Goal: Book appointment/travel/reservation

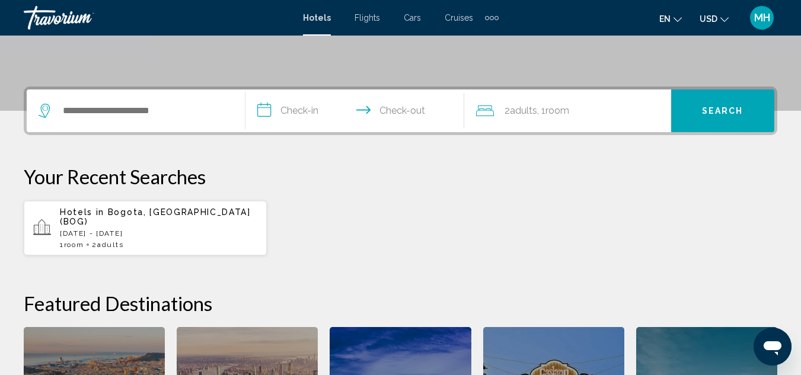
scroll to position [245, 0]
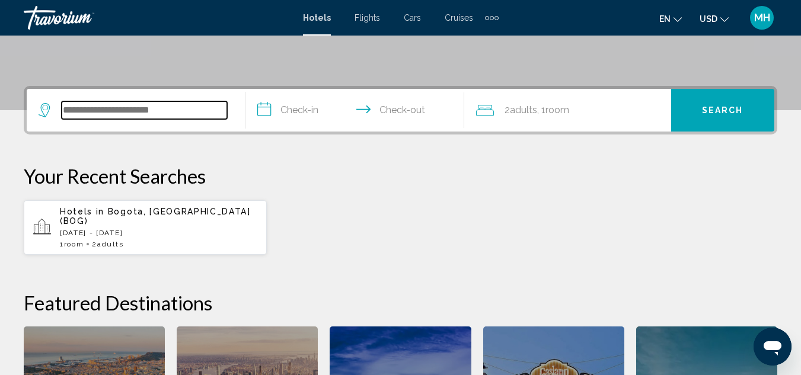
click at [129, 119] on input "Search widget" at bounding box center [144, 110] width 165 height 18
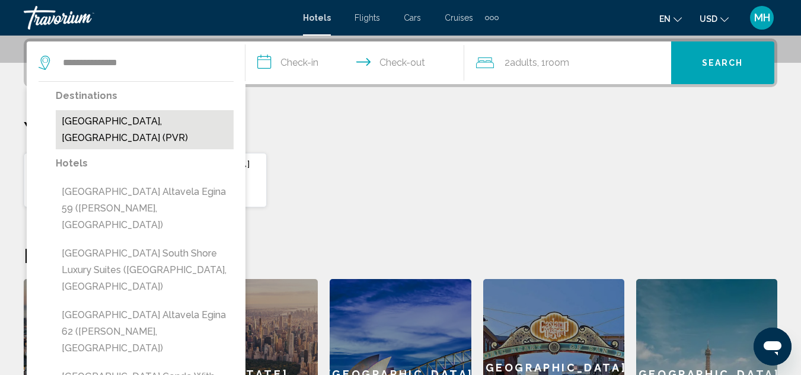
click at [137, 122] on button "Puerto Vallarta, Mexico (PVR)" at bounding box center [145, 129] width 178 height 39
type input "**********"
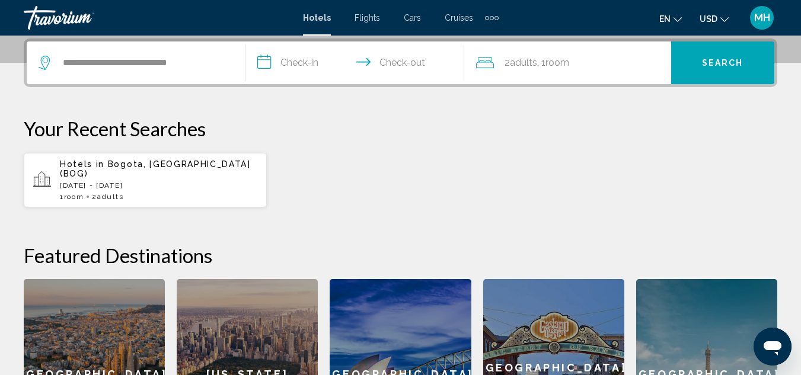
click at [308, 64] on input "**********" at bounding box center [356, 64] width 223 height 46
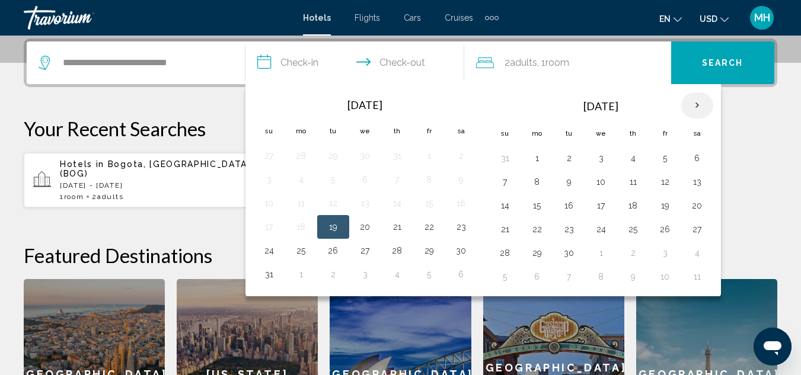
click at [699, 103] on th "Next month" at bounding box center [697, 105] width 32 height 26
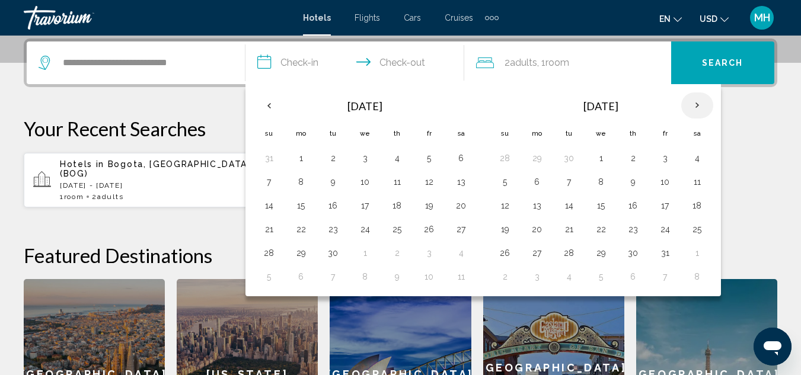
click at [699, 103] on th "Next month" at bounding box center [697, 105] width 32 height 26
click at [669, 248] on button "28" at bounding box center [664, 253] width 19 height 17
click at [507, 277] on button "30" at bounding box center [504, 276] width 19 height 17
type input "**********"
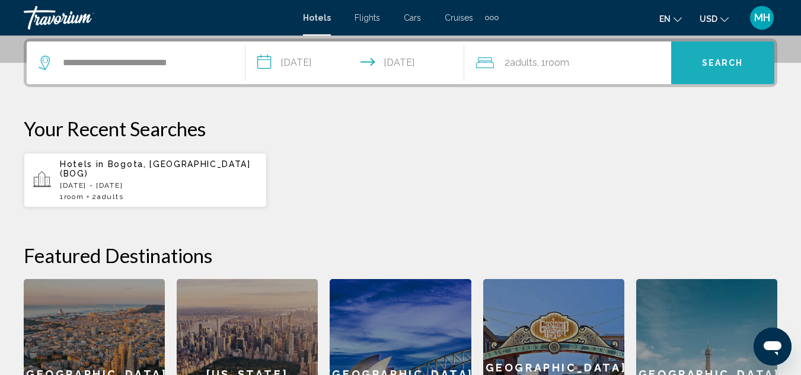
click at [711, 72] on button "Search" at bounding box center [722, 62] width 103 height 43
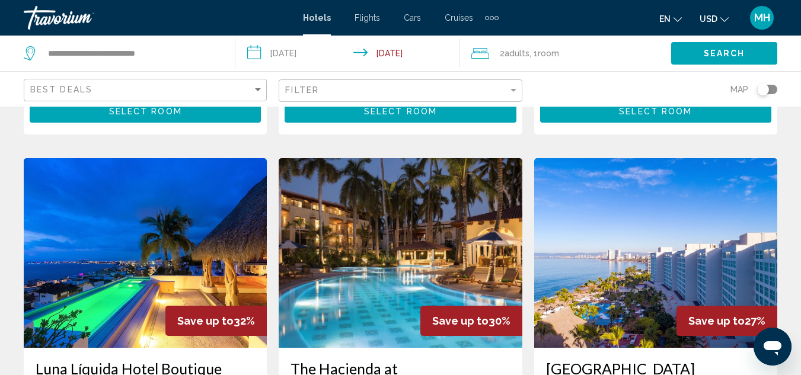
scroll to position [1427, 0]
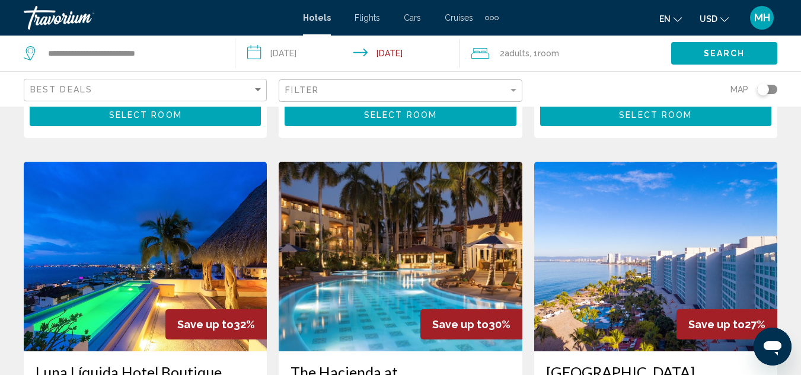
click at [431, 189] on img "Main content" at bounding box center [400, 257] width 243 height 190
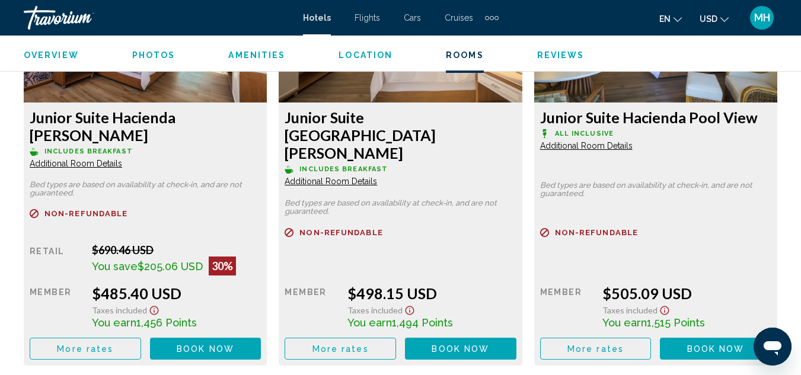
scroll to position [1914, 0]
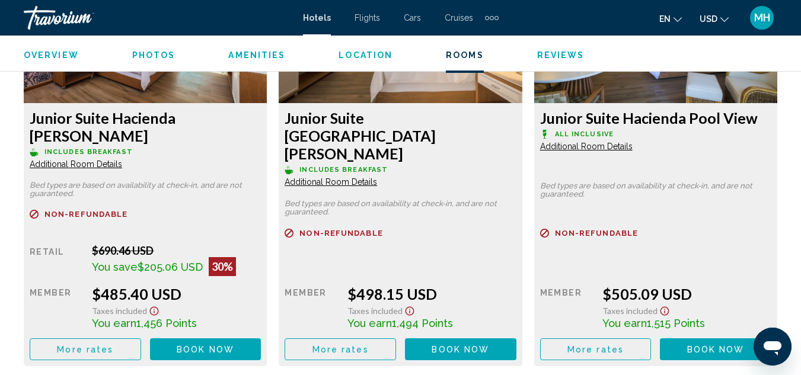
click at [234, 345] on span "Book now" at bounding box center [205, 349] width 57 height 9
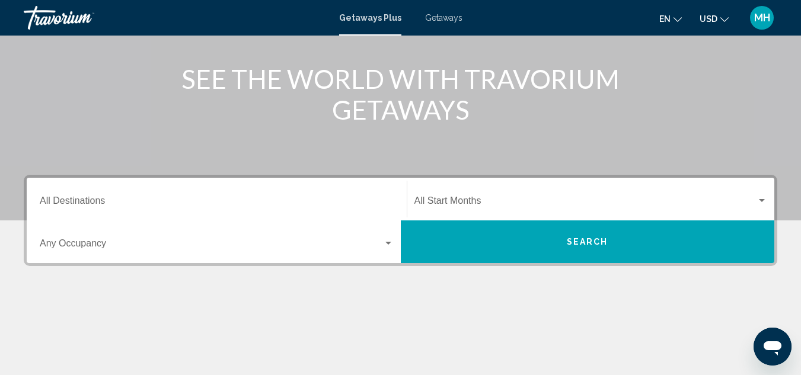
scroll to position [136, 0]
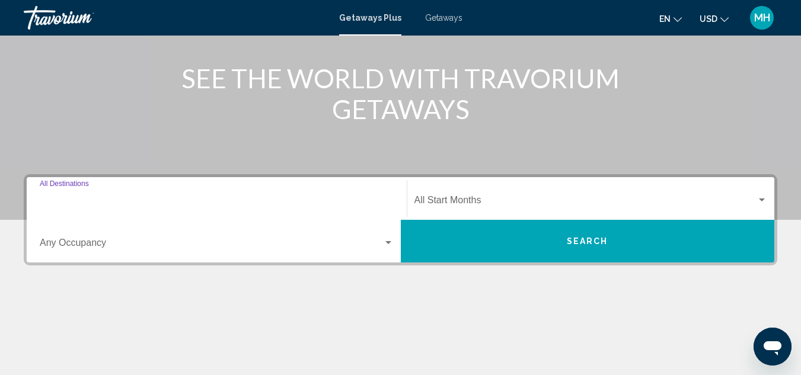
click at [210, 202] on input "Destination All Destinations" at bounding box center [217, 202] width 354 height 11
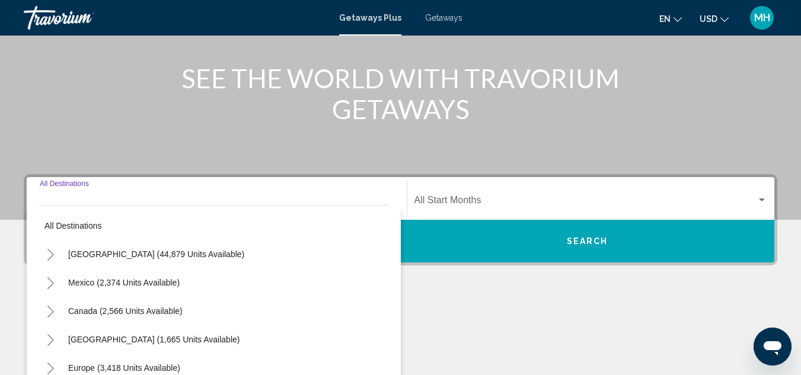
scroll to position [271, 0]
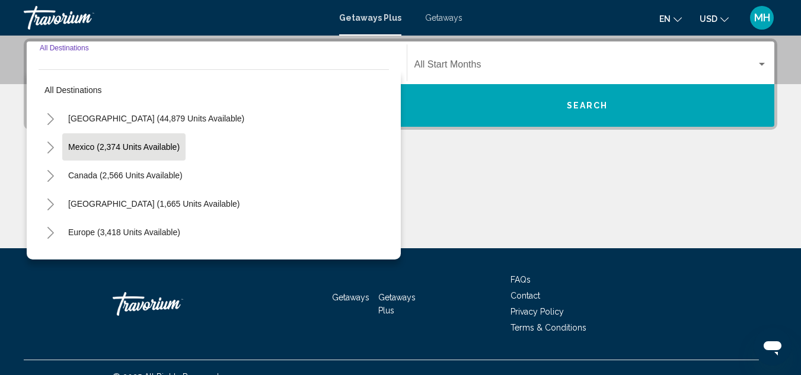
click at [153, 143] on span "Mexico (2,374 units available)" at bounding box center [123, 146] width 111 height 9
type input "**********"
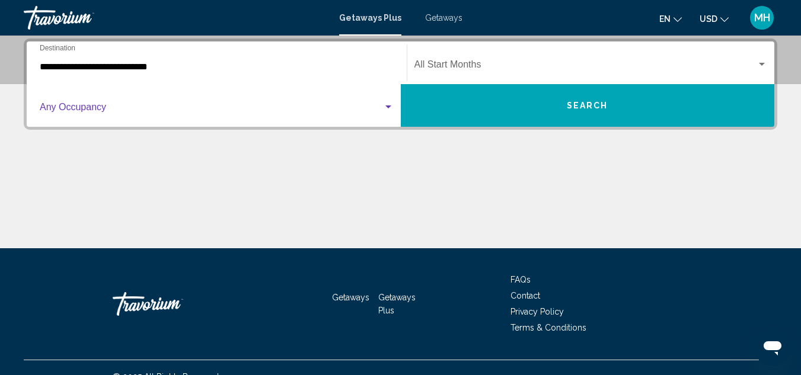
click at [124, 104] on span "Search widget" at bounding box center [211, 109] width 343 height 11
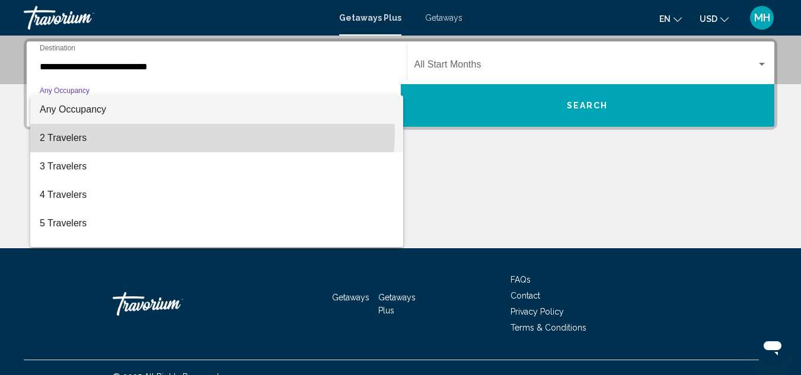
click at [112, 129] on span "2 Travelers" at bounding box center [217, 138] width 354 height 28
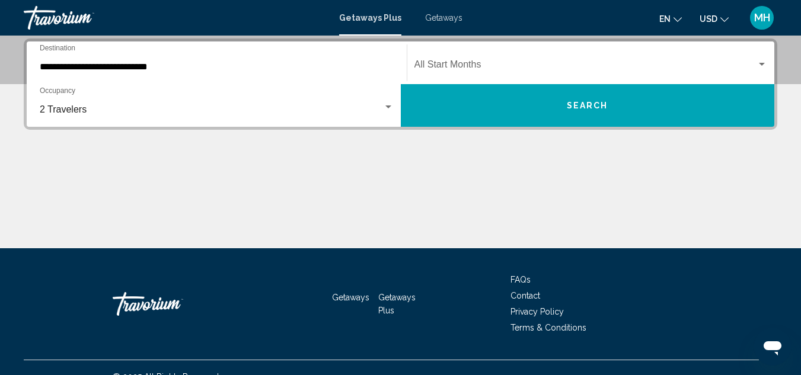
click at [493, 58] on div "Start Month All Start Months" at bounding box center [590, 62] width 353 height 37
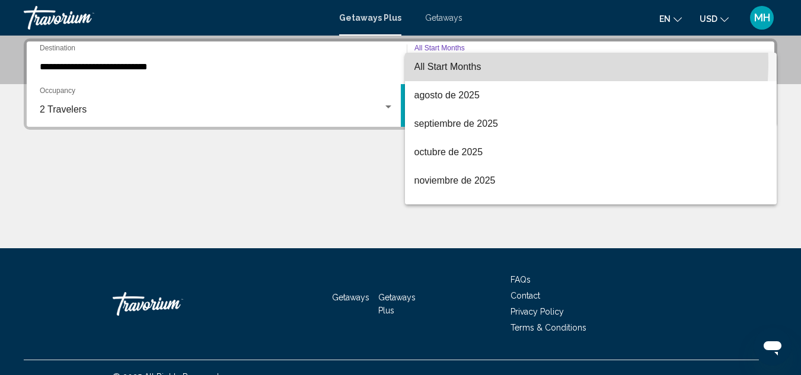
click at [473, 62] on span "All Start Months" at bounding box center [447, 67] width 67 height 10
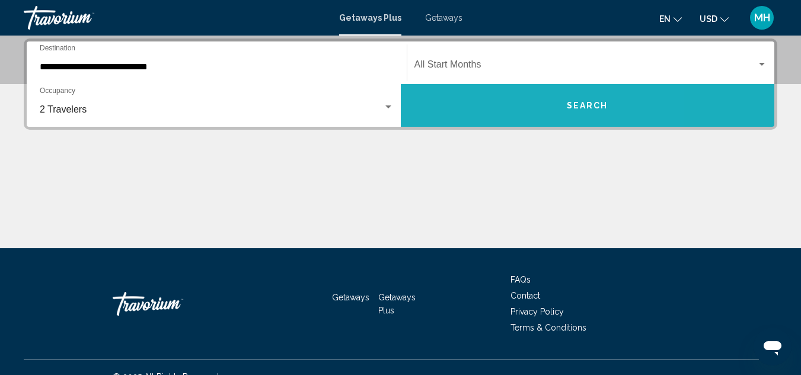
click at [503, 100] on button "Search" at bounding box center [588, 105] width 374 height 43
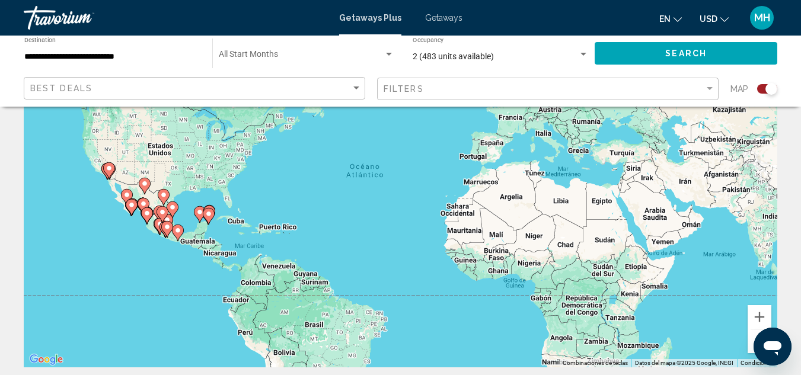
scroll to position [106, 0]
click at [760, 319] on button "Acercar" at bounding box center [759, 318] width 24 height 24
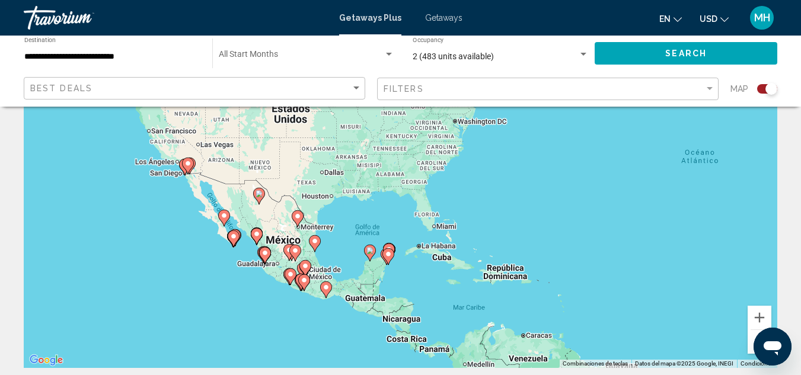
drag, startPoint x: 255, startPoint y: 193, endPoint x: 634, endPoint y: 196, distance: 378.1
click at [634, 196] on div "Para activar la función de arrastrar con el teclado, presiona Alt + Intro. Una …" at bounding box center [400, 190] width 753 height 356
click at [757, 320] on button "Acercar" at bounding box center [759, 318] width 24 height 24
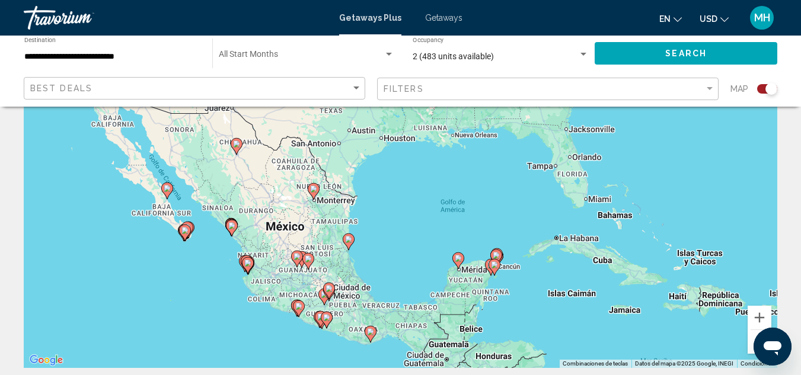
drag, startPoint x: 347, startPoint y: 255, endPoint x: 472, endPoint y: 189, distance: 141.8
click at [472, 189] on div "Para activar la función de arrastrar con el teclado, presiona Alt + Intro. Una …" at bounding box center [400, 190] width 753 height 356
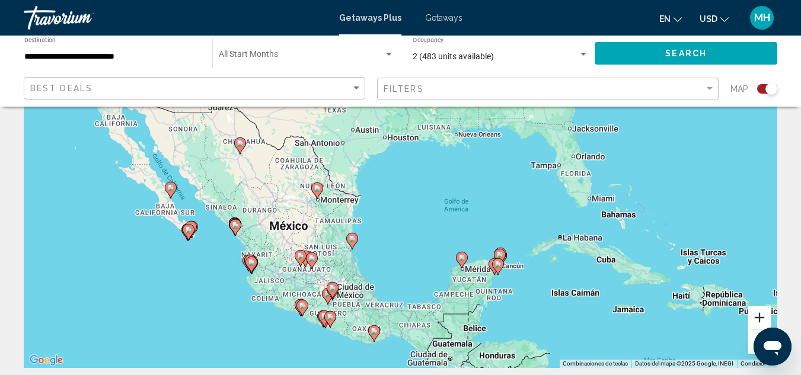
click at [760, 318] on button "Acercar" at bounding box center [759, 318] width 24 height 24
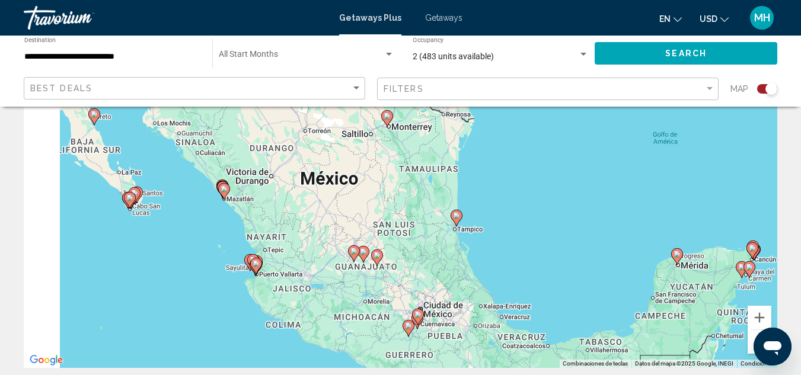
drag, startPoint x: 369, startPoint y: 286, endPoint x: 547, endPoint y: 194, distance: 200.7
click at [547, 194] on div "Para activar la función de arrastrar con el teclado, presiona Alt + Intro. Una …" at bounding box center [400, 190] width 753 height 356
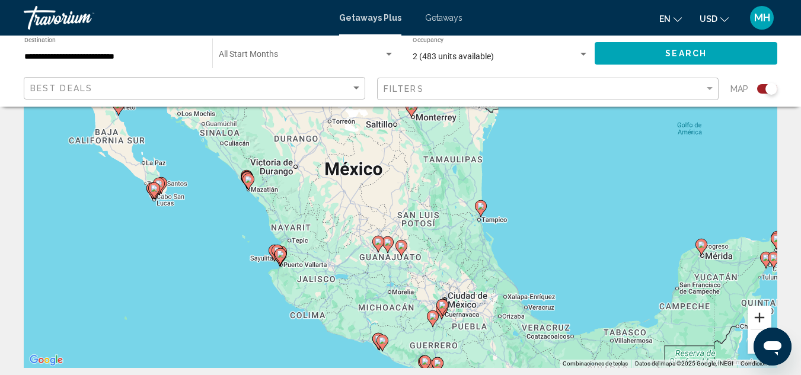
click at [760, 317] on button "Acercar" at bounding box center [759, 318] width 24 height 24
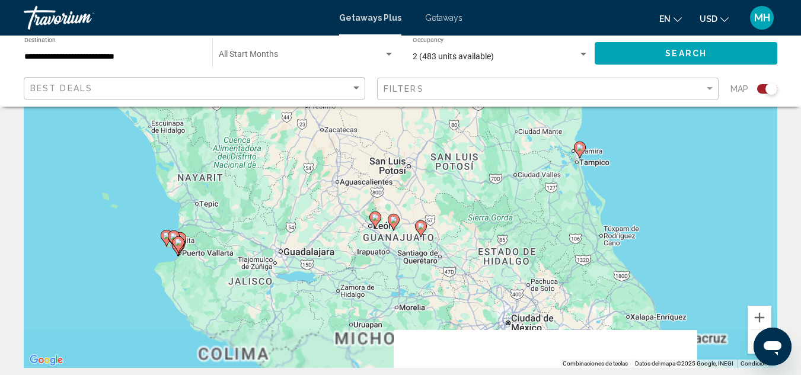
drag, startPoint x: 424, startPoint y: 296, endPoint x: 445, endPoint y: 207, distance: 90.7
click at [445, 207] on div "Para activar la función de arrastrar con el teclado, presiona Alt + Intro. Una …" at bounding box center [400, 190] width 753 height 356
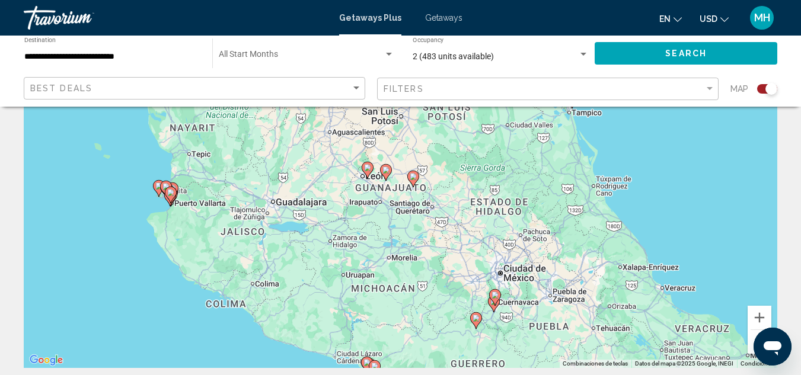
drag, startPoint x: 445, startPoint y: 207, endPoint x: 437, endPoint y: 151, distance: 57.5
click at [437, 151] on div "Para activar la función de arrastrar con el teclado, presiona Alt + Intro. Una …" at bounding box center [400, 190] width 753 height 356
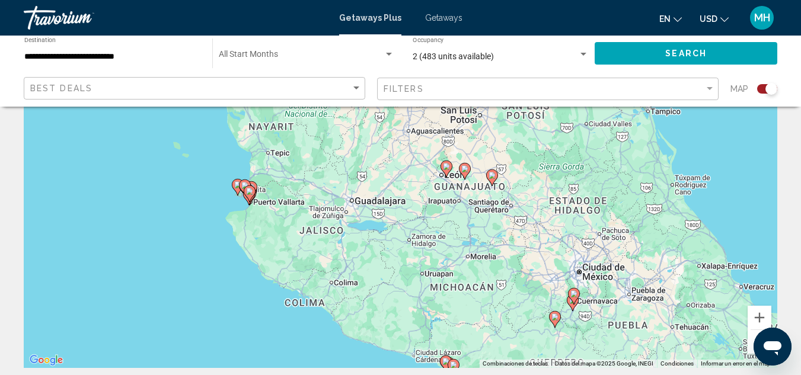
drag, startPoint x: 210, startPoint y: 198, endPoint x: 307, endPoint y: 220, distance: 99.2
click at [307, 220] on div "Para activar la función de arrastrar con el teclado, presiona Alt + Intro. Una …" at bounding box center [400, 190] width 753 height 356
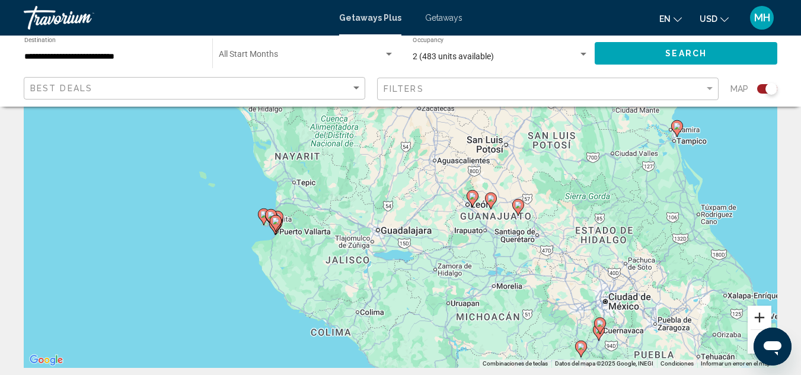
click at [754, 318] on button "Acercar" at bounding box center [759, 318] width 24 height 24
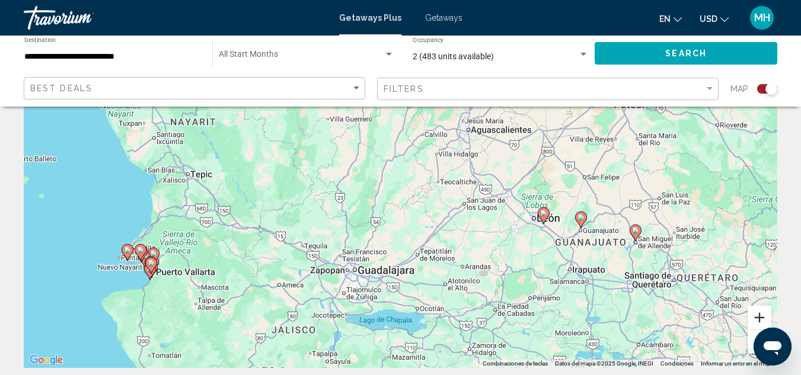
click at [754, 318] on button "Acercar" at bounding box center [759, 318] width 24 height 24
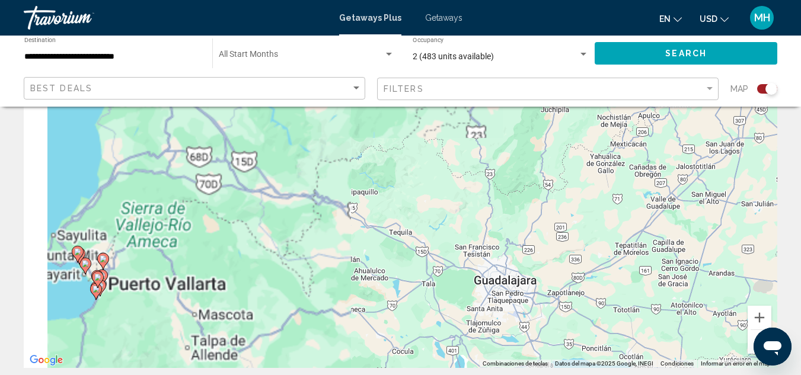
drag, startPoint x: 330, startPoint y: 247, endPoint x: 546, endPoint y: 174, distance: 228.6
click at [546, 174] on div "Para activar la función de arrastrar con el teclado, presiona Alt + Intro. Una …" at bounding box center [400, 190] width 753 height 356
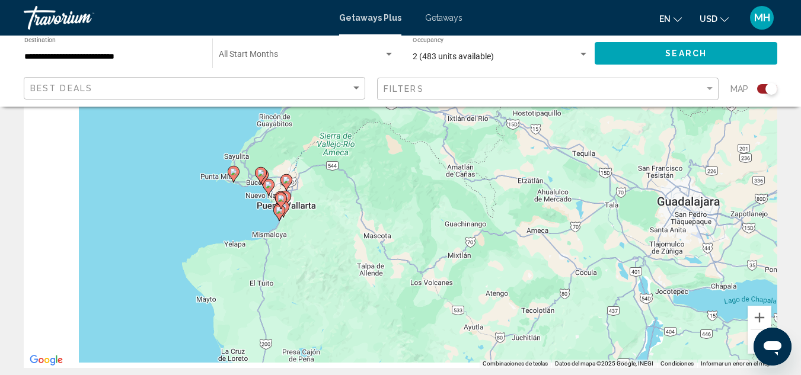
drag, startPoint x: 346, startPoint y: 226, endPoint x: 483, endPoint y: 151, distance: 155.9
click at [483, 151] on div "Para activar la función de arrastrar con el teclado, presiona Alt + Intro. Una …" at bounding box center [400, 190] width 753 height 356
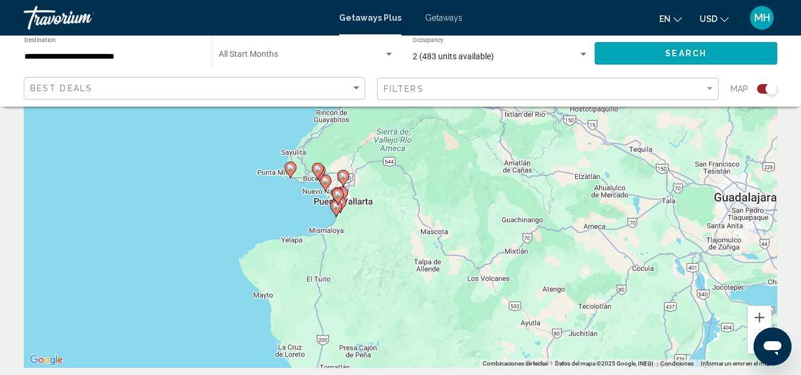
drag, startPoint x: 366, startPoint y: 209, endPoint x: 445, endPoint y: 206, distance: 79.5
click at [445, 206] on div "Para activar la función de arrastrar con el teclado, presiona Alt + Intro. Una …" at bounding box center [400, 190] width 753 height 356
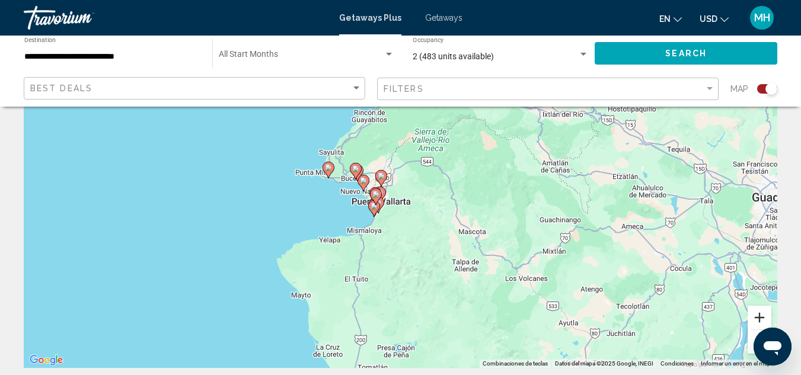
click at [758, 318] on button "Acercar" at bounding box center [759, 318] width 24 height 24
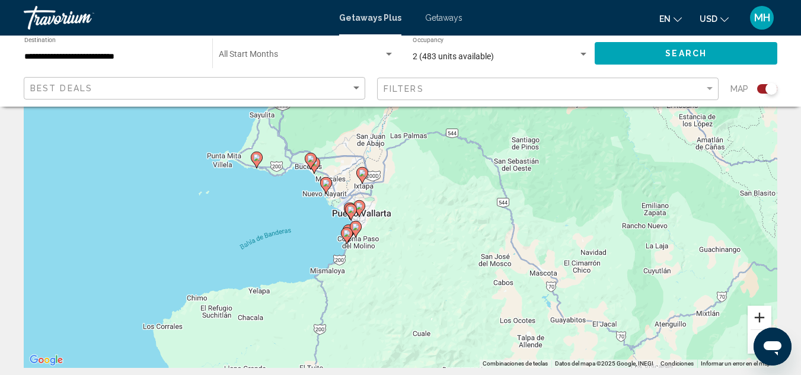
click at [758, 318] on button "Acercar" at bounding box center [759, 318] width 24 height 24
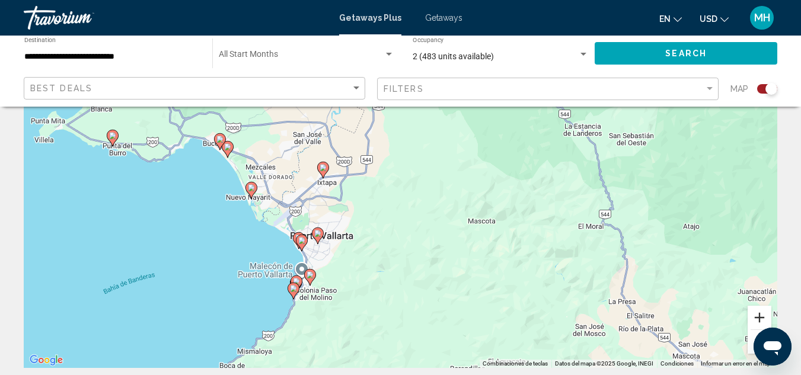
click at [758, 314] on button "Acercar" at bounding box center [759, 318] width 24 height 24
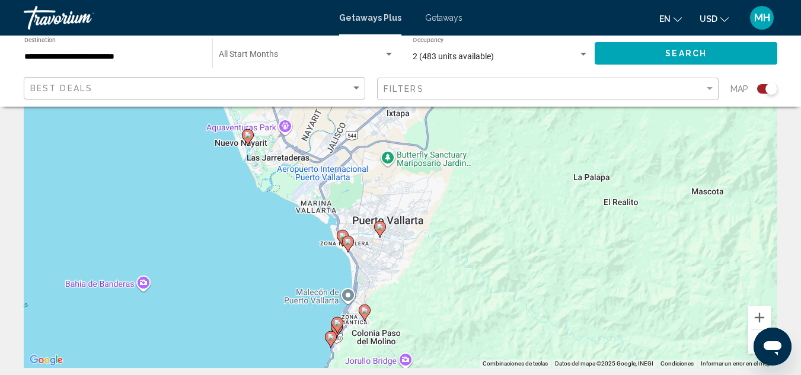
drag, startPoint x: 482, startPoint y: 286, endPoint x: 630, endPoint y: 225, distance: 159.9
click at [630, 225] on div "Para activar la función de arrastrar con el teclado, presiona Alt + Intro. Una …" at bounding box center [400, 190] width 753 height 356
click at [347, 244] on image "Main content" at bounding box center [347, 241] width 7 height 7
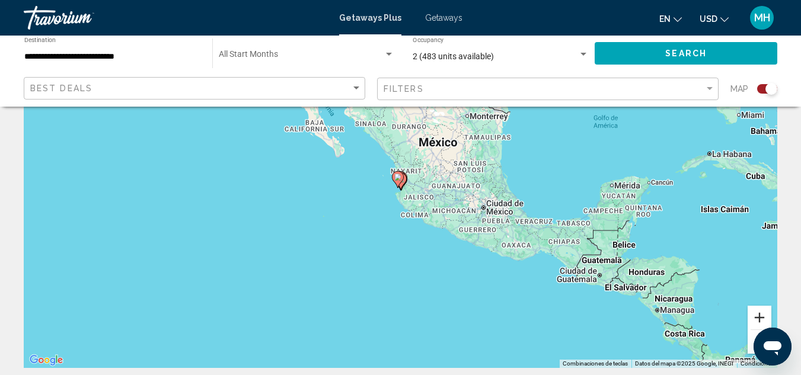
click at [755, 316] on button "Acercar" at bounding box center [759, 318] width 24 height 24
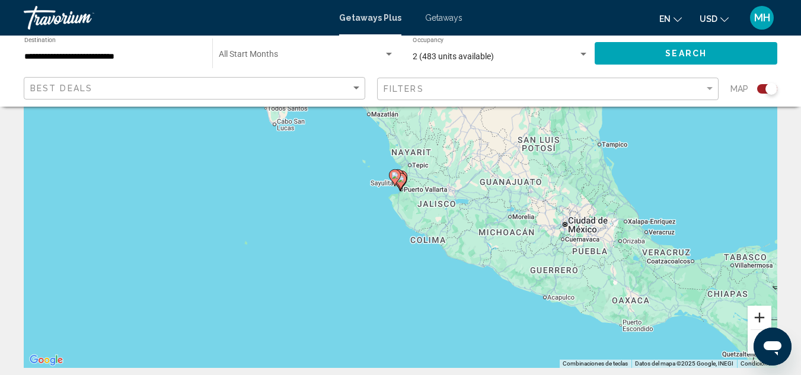
click at [755, 316] on button "Acercar" at bounding box center [759, 318] width 24 height 24
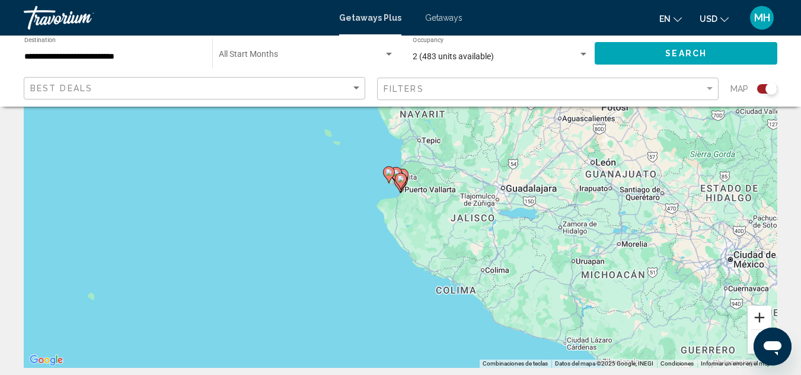
click at [755, 316] on button "Acercar" at bounding box center [759, 318] width 24 height 24
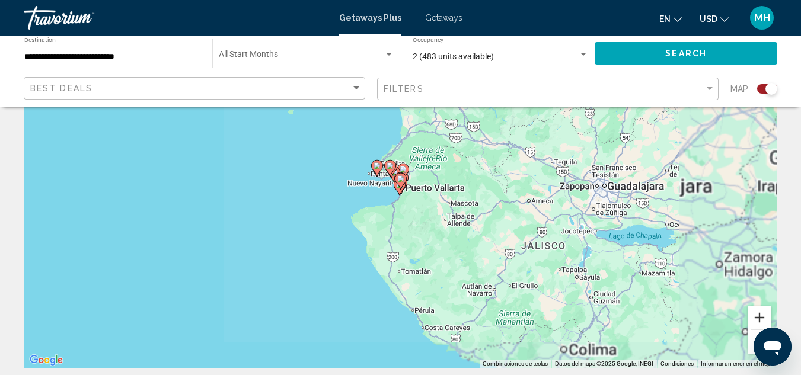
click at [755, 316] on button "Acercar" at bounding box center [759, 318] width 24 height 24
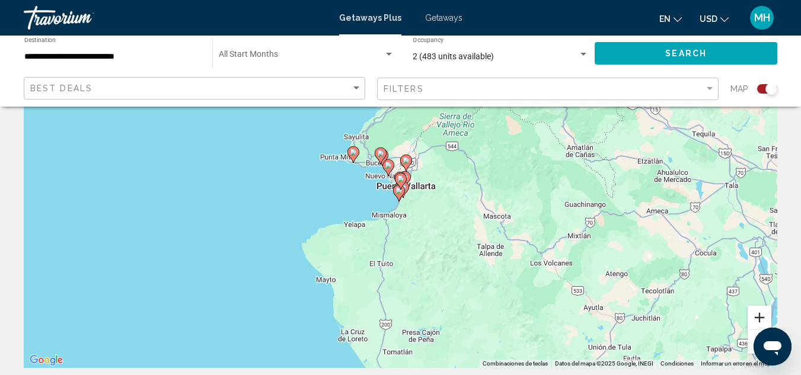
click at [755, 316] on button "Acercar" at bounding box center [759, 318] width 24 height 24
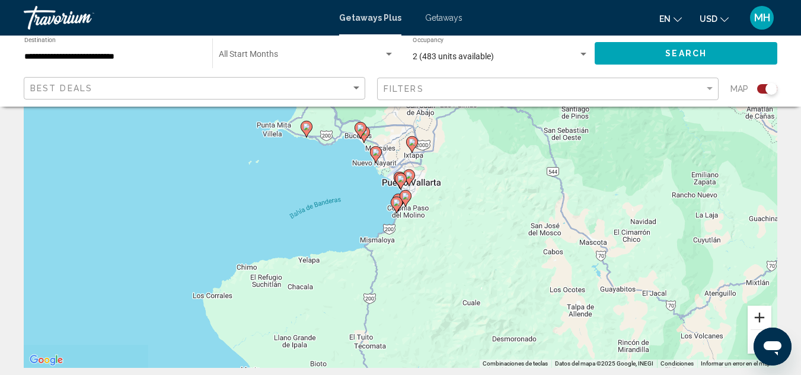
click at [755, 316] on button "Acercar" at bounding box center [759, 318] width 24 height 24
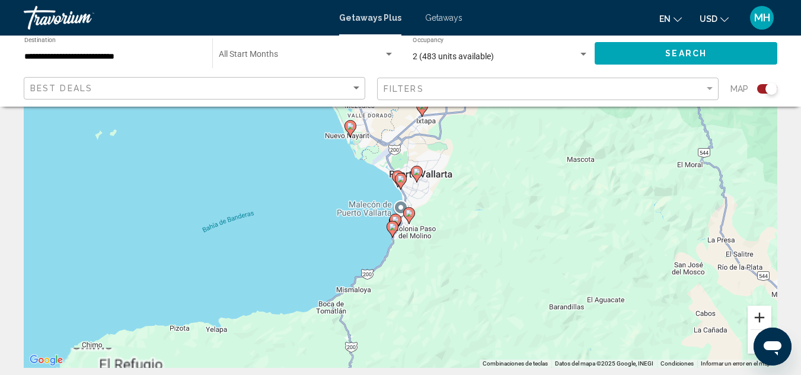
click at [755, 316] on button "Acercar" at bounding box center [759, 318] width 24 height 24
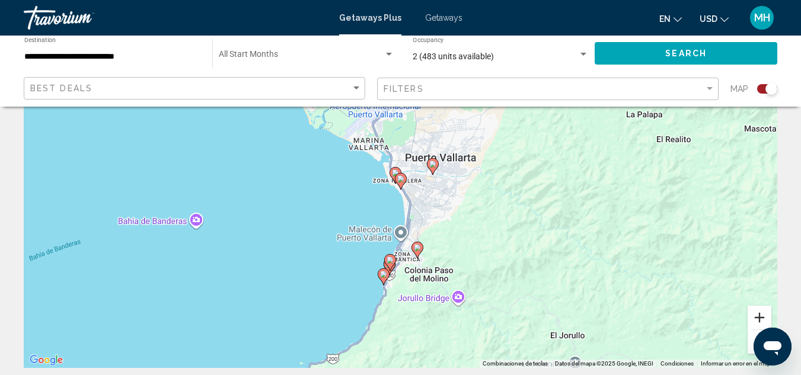
click at [755, 316] on button "Acercar" at bounding box center [759, 318] width 24 height 24
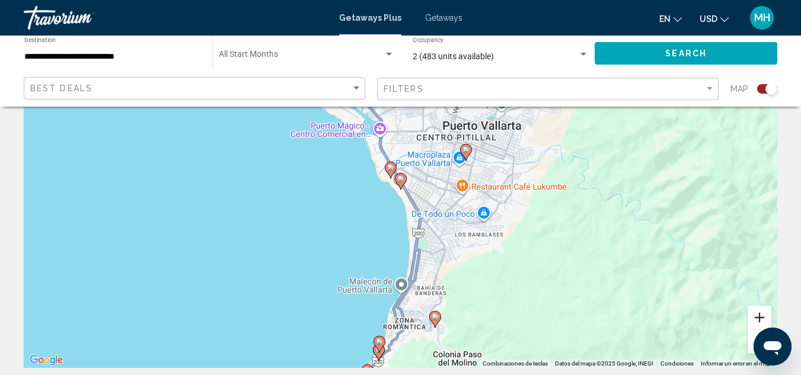
click at [755, 316] on button "Acercar" at bounding box center [759, 318] width 24 height 24
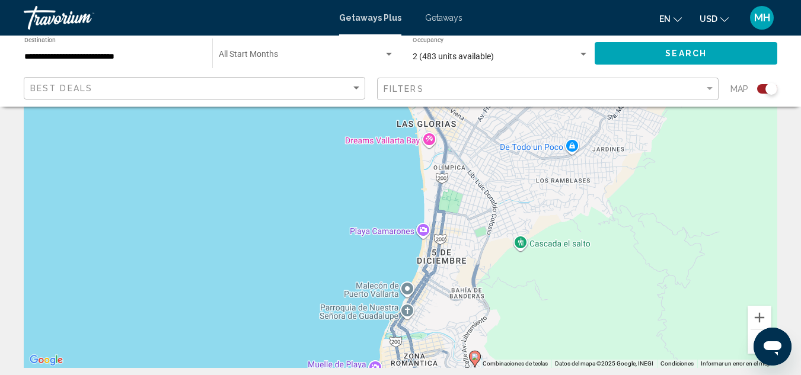
drag, startPoint x: 581, startPoint y: 302, endPoint x: 589, endPoint y: 204, distance: 98.1
click at [589, 204] on div "Para activar la función de arrastrar con el teclado, presiona Alt + Intro. Una …" at bounding box center [400, 190] width 753 height 356
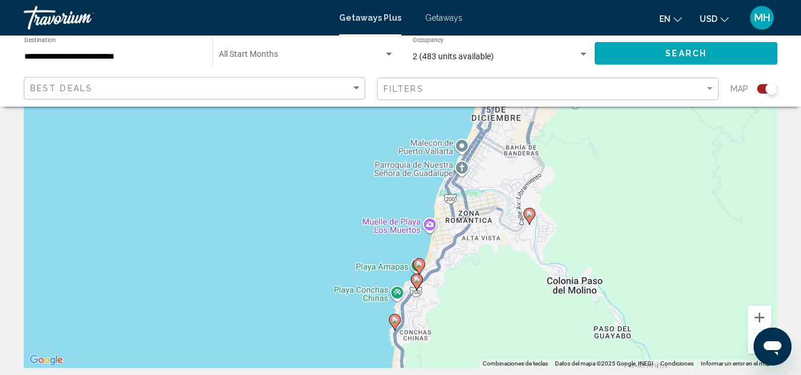
drag, startPoint x: 479, startPoint y: 228, endPoint x: 535, endPoint y: 80, distance: 158.3
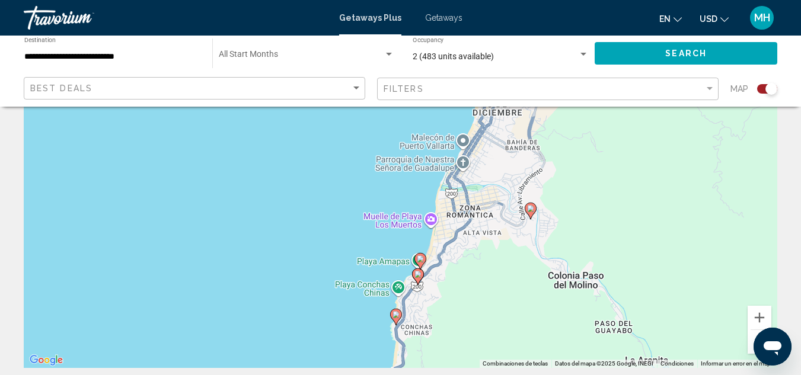
click at [419, 260] on image "Main content" at bounding box center [420, 258] width 7 height 7
type input "**********"
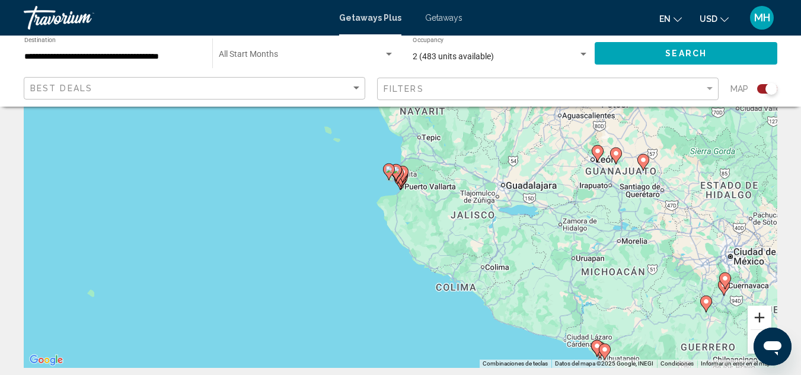
click at [757, 313] on button "Acercar" at bounding box center [759, 318] width 24 height 24
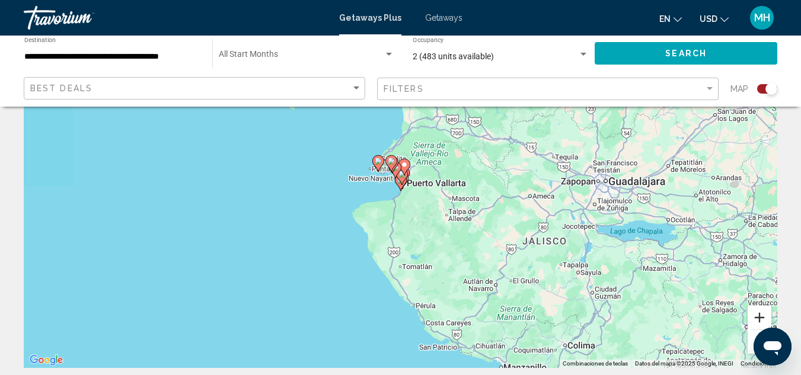
click at [757, 313] on button "Acercar" at bounding box center [759, 318] width 24 height 24
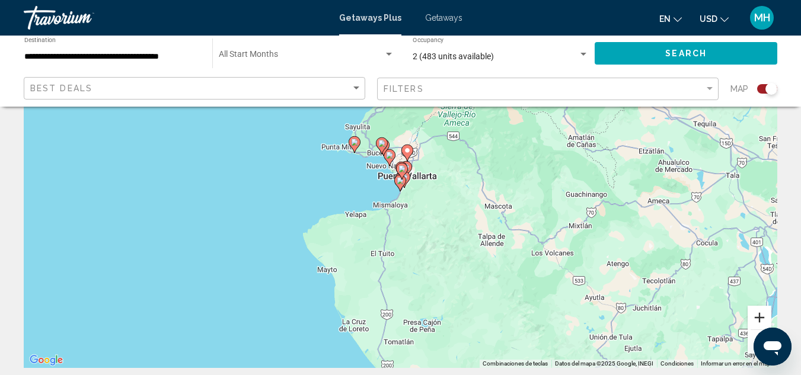
click at [757, 313] on button "Acercar" at bounding box center [759, 318] width 24 height 24
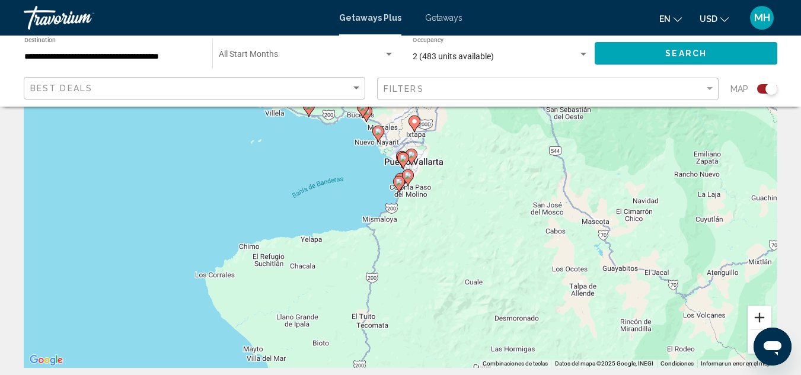
click at [757, 313] on button "Acercar" at bounding box center [759, 318] width 24 height 24
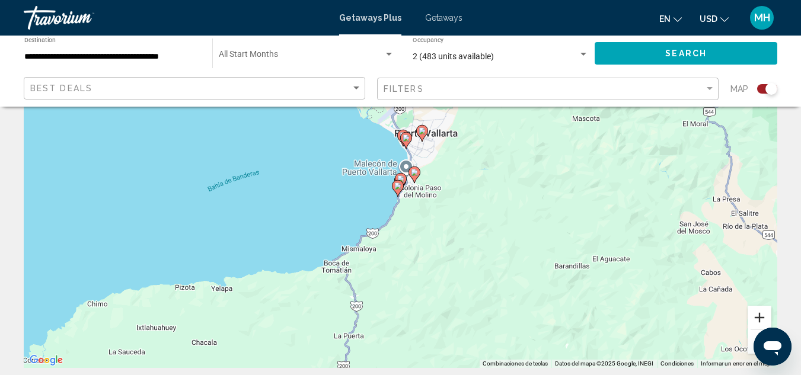
click at [757, 313] on button "Acercar" at bounding box center [759, 318] width 24 height 24
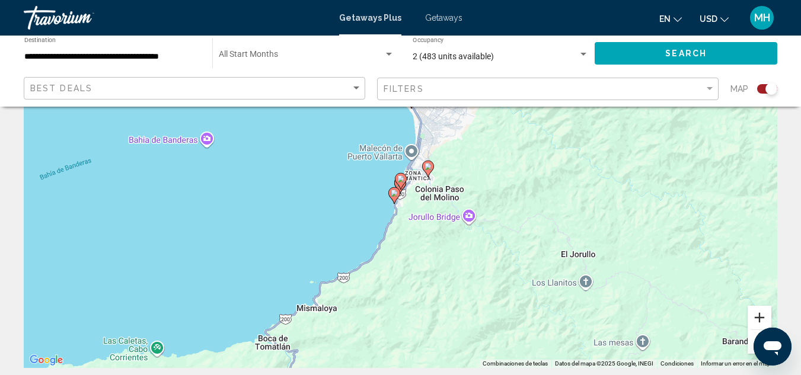
click at [757, 313] on button "Acercar" at bounding box center [759, 318] width 24 height 24
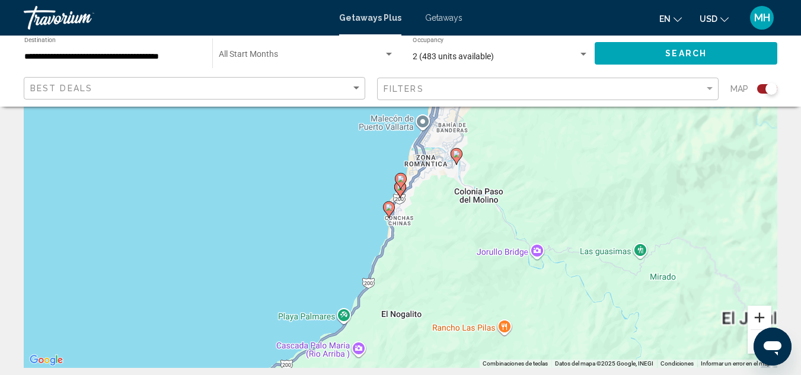
click at [757, 313] on button "Acercar" at bounding box center [759, 318] width 24 height 24
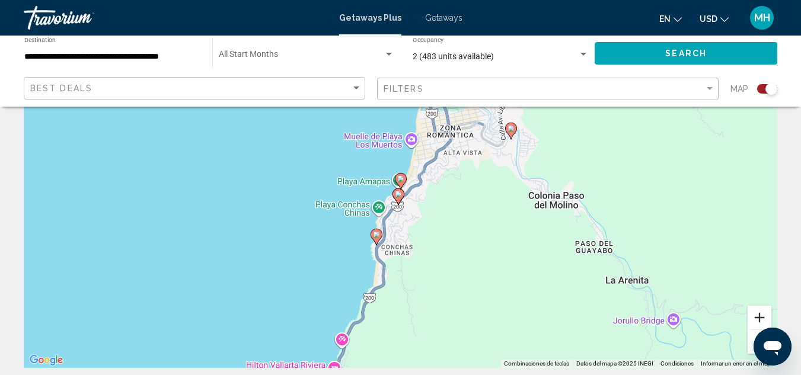
click at [757, 313] on button "Acercar" at bounding box center [759, 318] width 24 height 24
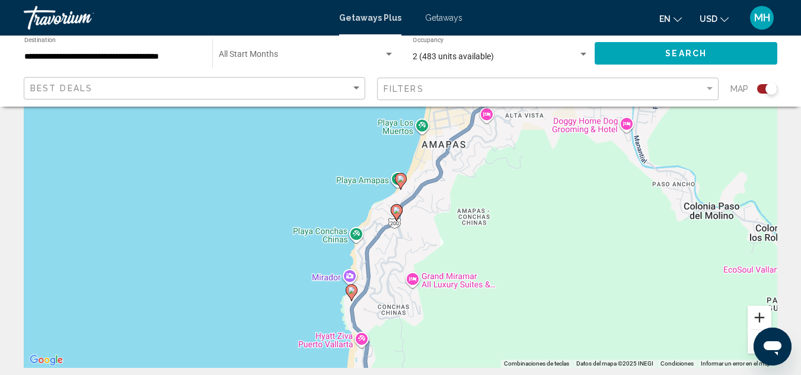
click at [757, 313] on button "Acercar" at bounding box center [759, 318] width 24 height 24
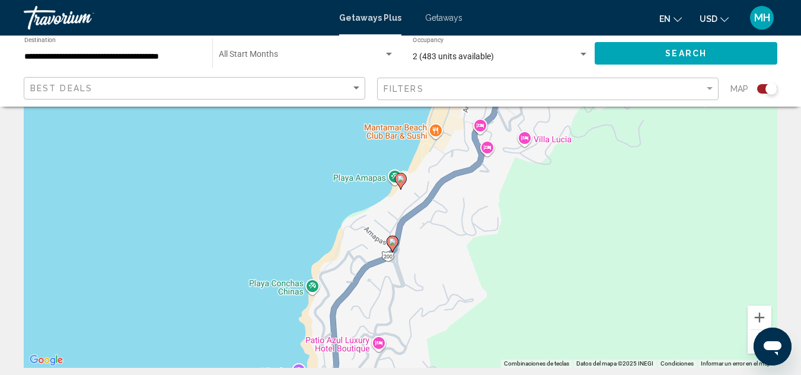
click at [393, 242] on image "Main content" at bounding box center [392, 241] width 7 height 7
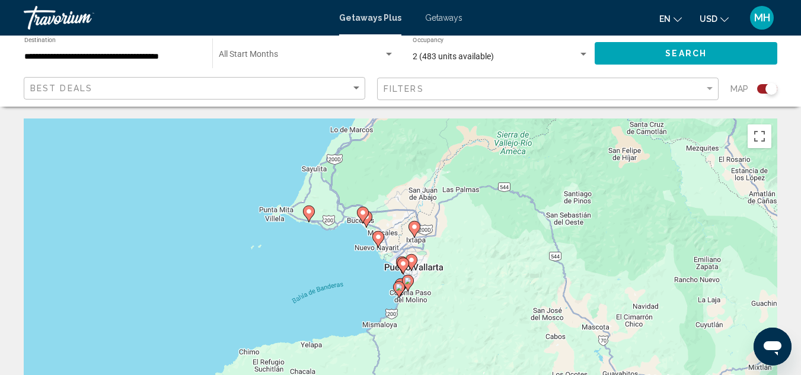
scroll to position [12, 0]
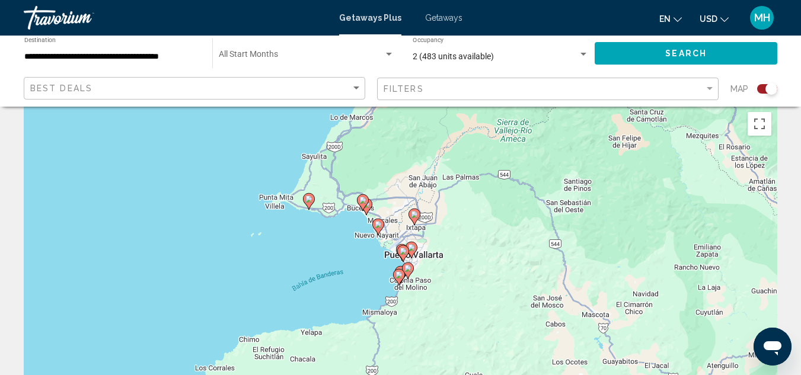
drag, startPoint x: 368, startPoint y: 259, endPoint x: 367, endPoint y: 249, distance: 10.1
click at [367, 249] on div "Para activar la función de arrastrar con el teclado, presiona Alt + Intro. Una …" at bounding box center [400, 284] width 753 height 356
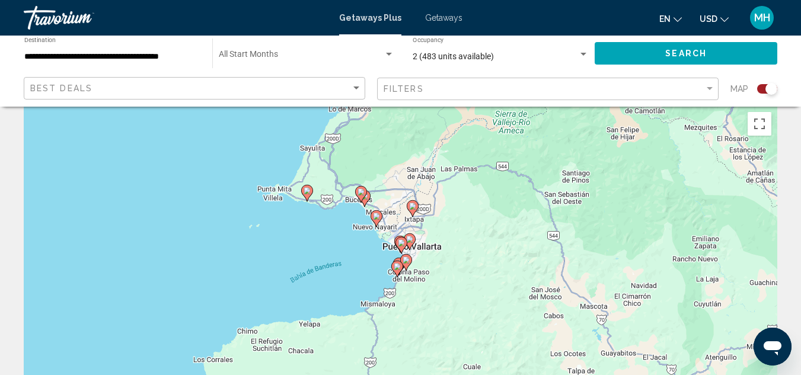
click at [375, 214] on image "Main content" at bounding box center [376, 216] width 7 height 7
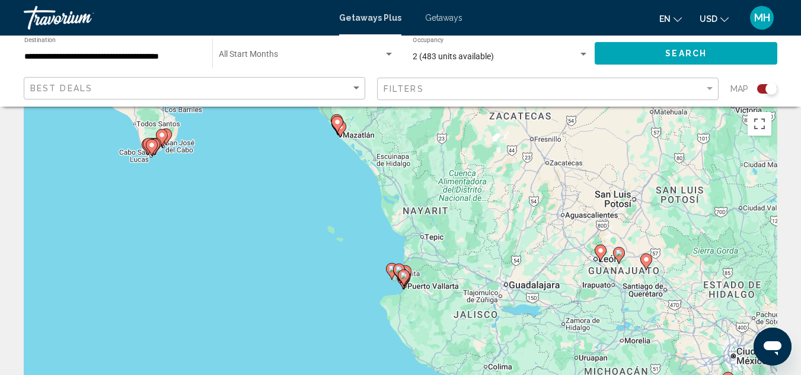
click at [406, 274] on image "Main content" at bounding box center [403, 275] width 7 height 7
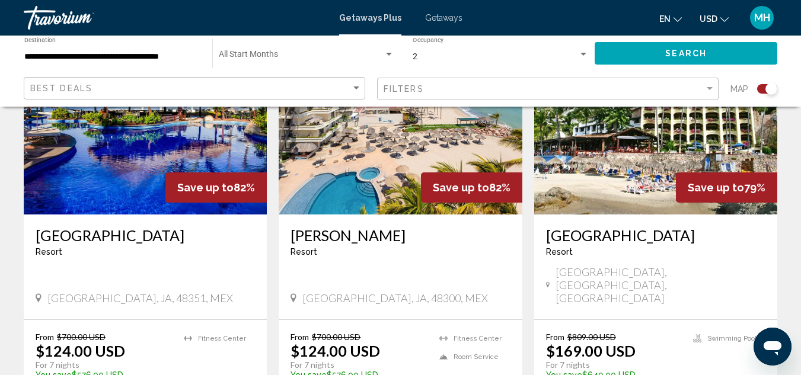
scroll to position [976, 0]
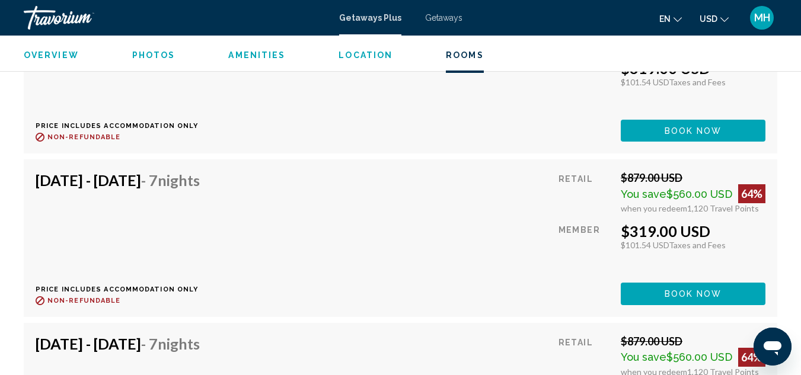
scroll to position [4037, 0]
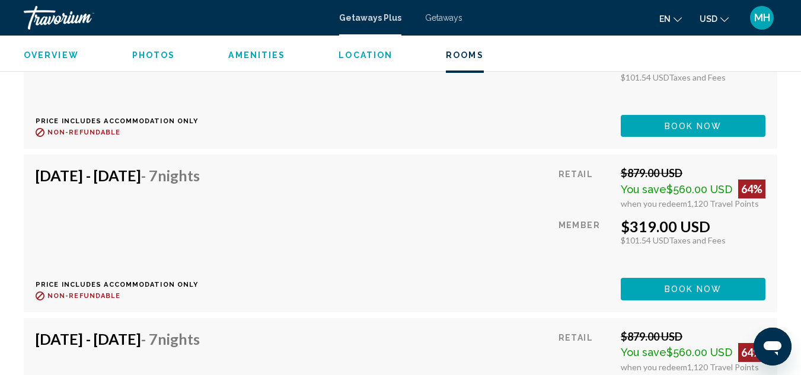
click at [334, 235] on div "[DATE] - [DATE] - [DATE] Nights Price includes accommodation only Refundable un…" at bounding box center [401, 233] width 730 height 133
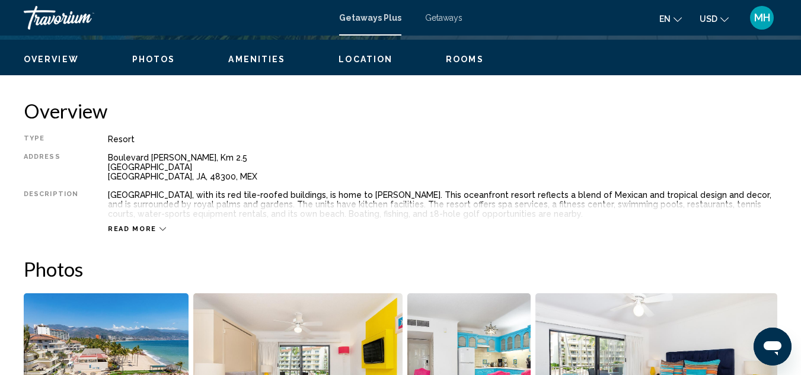
scroll to position [559, 0]
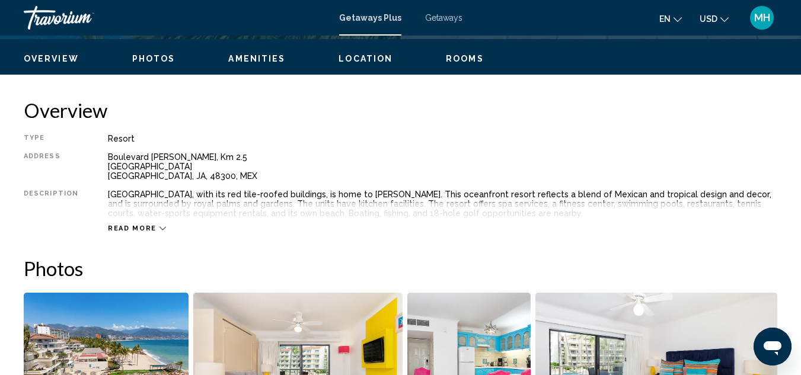
click at [436, 20] on span "Getaways" at bounding box center [443, 17] width 37 height 9
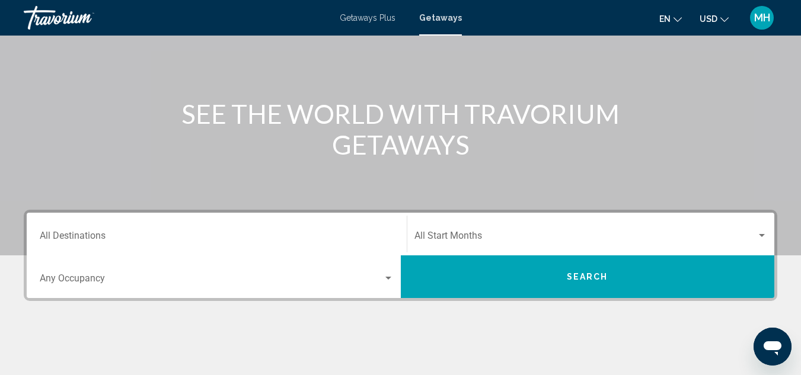
scroll to position [101, 0]
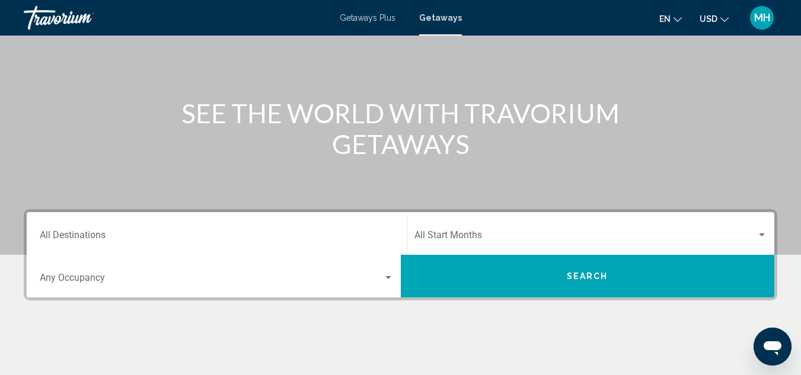
click at [143, 244] on div "Destination All Destinations" at bounding box center [217, 233] width 354 height 37
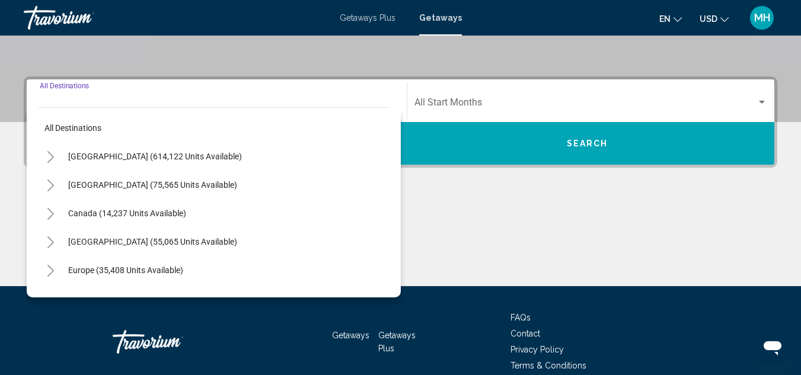
scroll to position [271, 0]
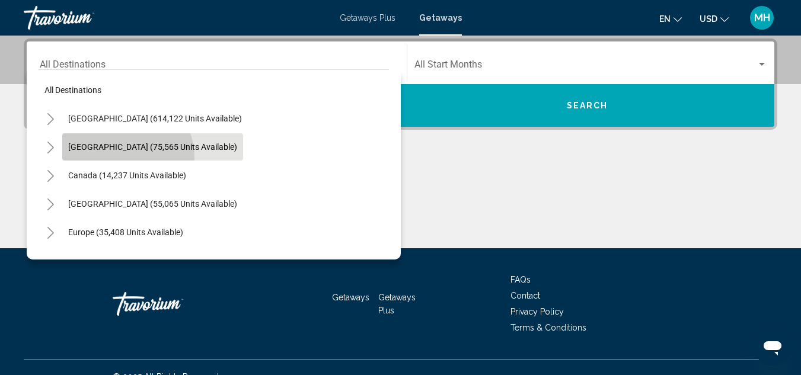
click at [121, 158] on button "[GEOGRAPHIC_DATA] (75,565 units available)" at bounding box center [152, 146] width 181 height 27
type input "**********"
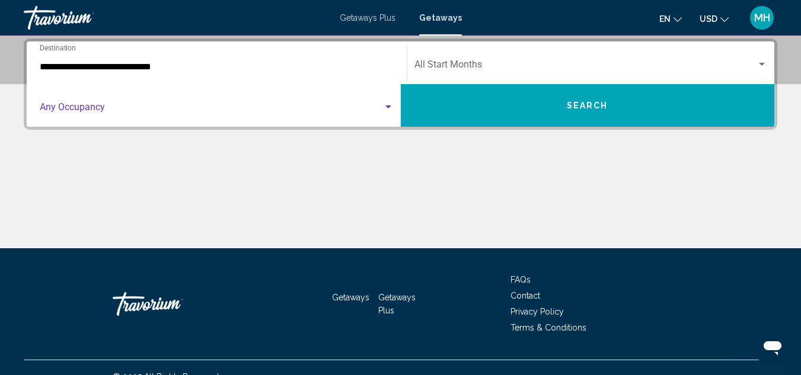
click at [130, 105] on span "Search widget" at bounding box center [211, 109] width 343 height 11
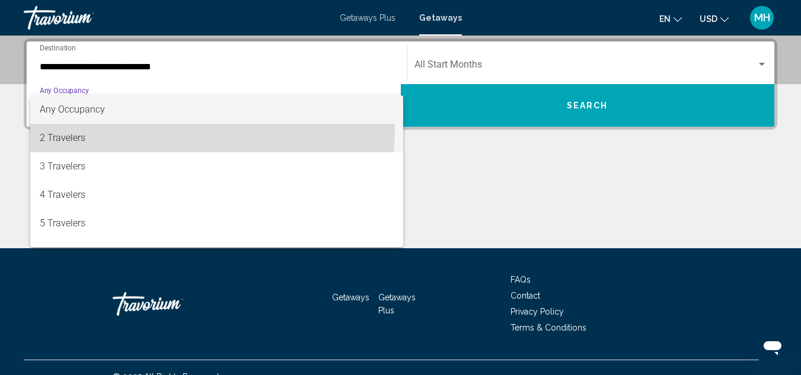
click at [123, 129] on span "2 Travelers" at bounding box center [217, 138] width 354 height 28
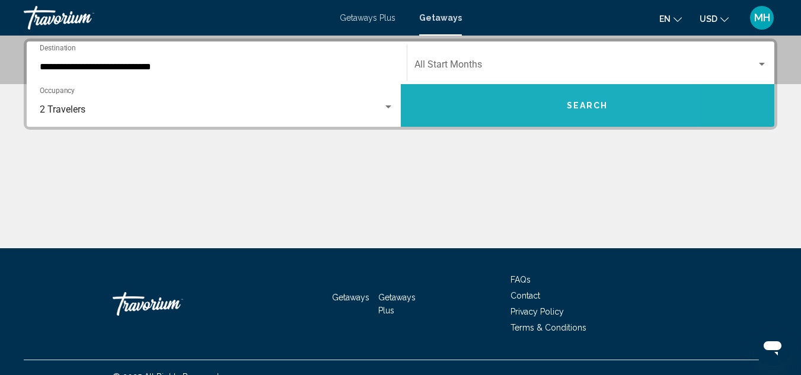
click at [606, 108] on span "Search" at bounding box center [587, 105] width 41 height 9
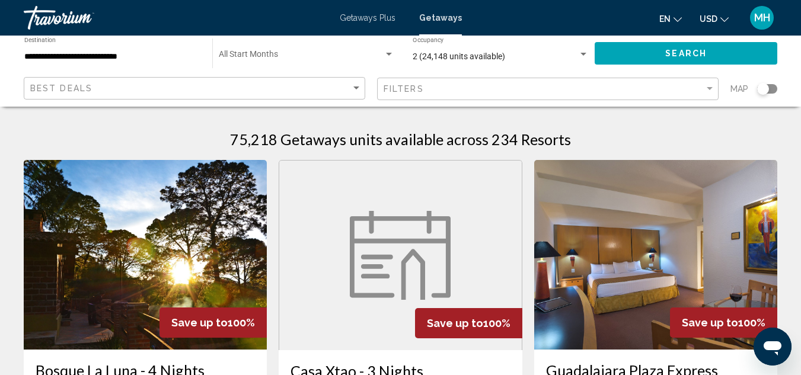
click at [773, 90] on div "Search widget" at bounding box center [767, 88] width 20 height 9
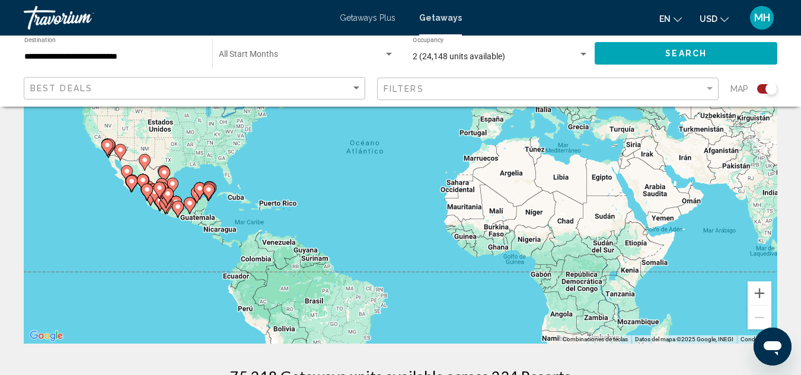
scroll to position [132, 0]
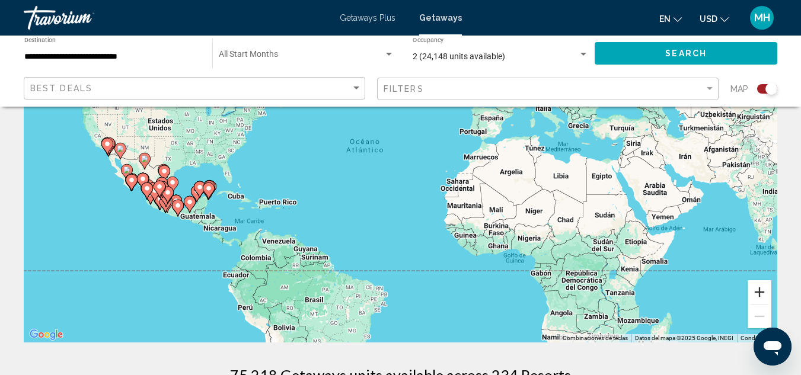
click at [757, 292] on button "Acercar" at bounding box center [759, 292] width 24 height 24
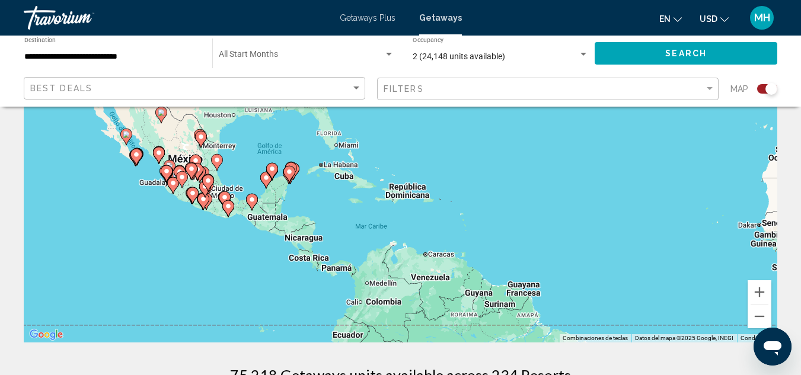
drag, startPoint x: 382, startPoint y: 251, endPoint x: 686, endPoint y: 196, distance: 309.6
click at [686, 196] on div "Para activar la función de arrastrar con el teclado, presiona Alt + Intro. Una …" at bounding box center [400, 165] width 753 height 356
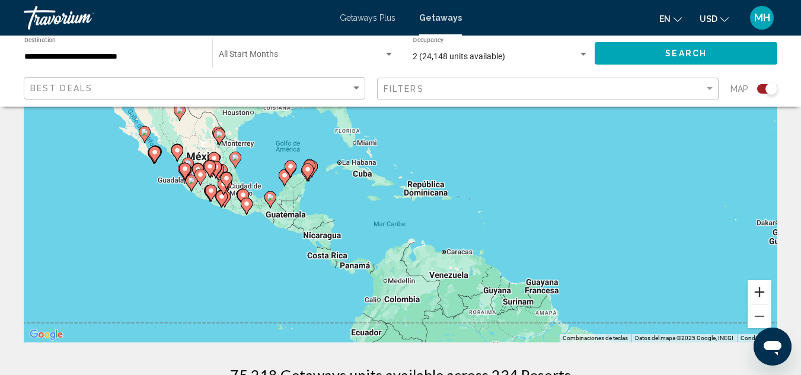
click at [759, 291] on button "Acercar" at bounding box center [759, 292] width 24 height 24
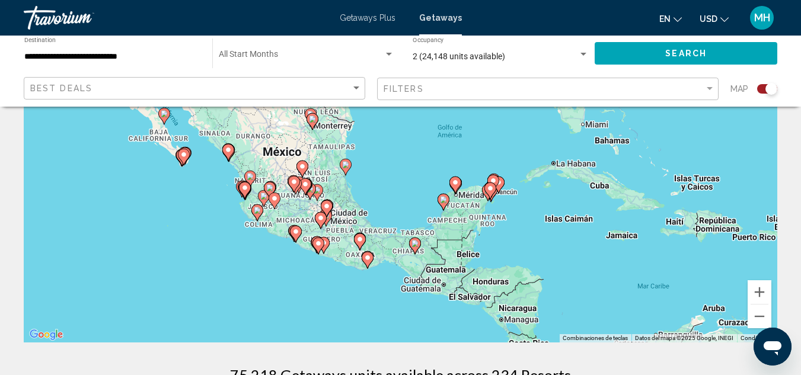
drag, startPoint x: 396, startPoint y: 245, endPoint x: 673, endPoint y: 249, distance: 277.4
click at [673, 249] on div "Para activar la función de arrastrar con el teclado, presiona Alt + Intro. Una …" at bounding box center [400, 165] width 753 height 356
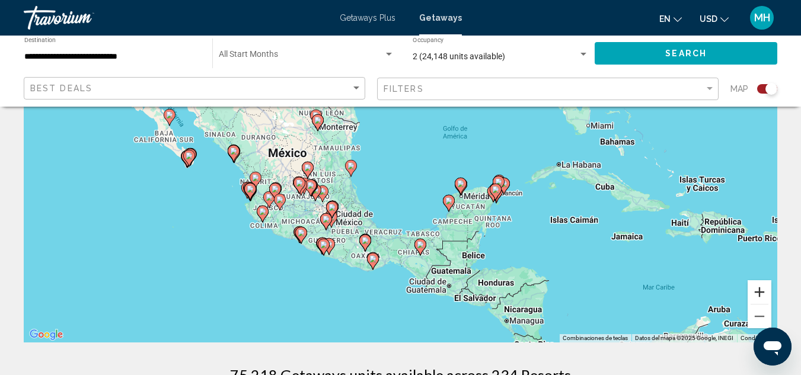
click at [755, 299] on button "Acercar" at bounding box center [759, 292] width 24 height 24
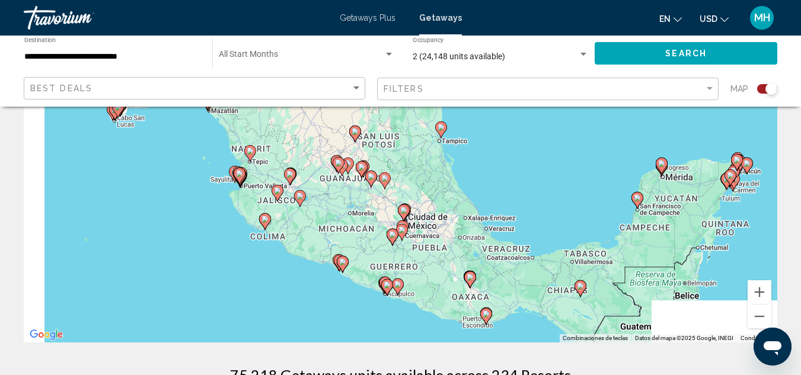
drag, startPoint x: 348, startPoint y: 223, endPoint x: 517, endPoint y: 173, distance: 176.1
click at [517, 173] on div "Para activar la función de arrastrar con el teclado, presiona Alt + Intro. Una …" at bounding box center [400, 165] width 753 height 356
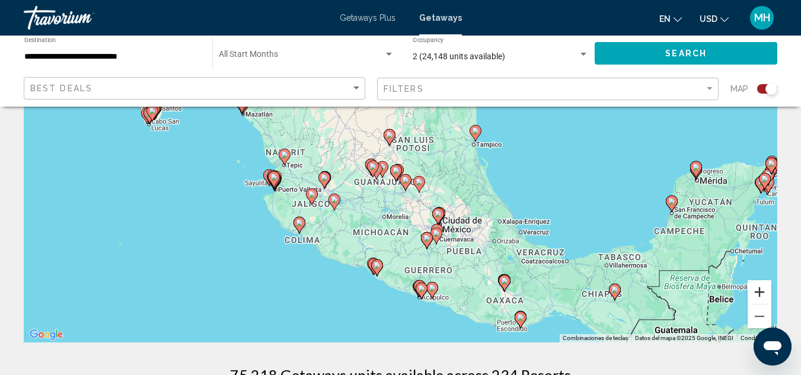
click at [760, 302] on button "Acercar" at bounding box center [759, 292] width 24 height 24
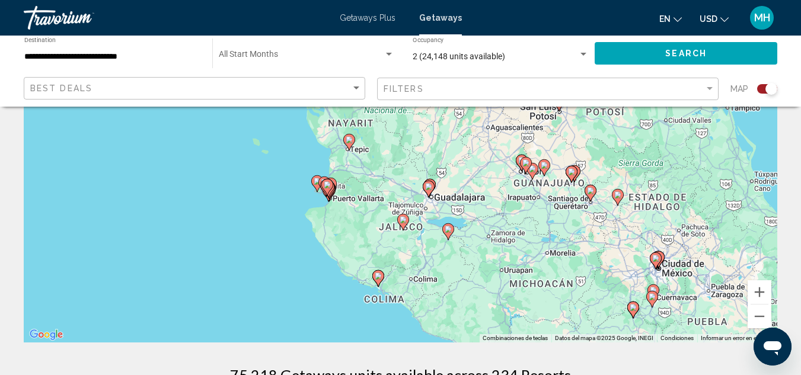
drag, startPoint x: 296, startPoint y: 245, endPoint x: 487, endPoint y: 228, distance: 192.2
click at [487, 228] on div "Para activar la función de arrastrar con el teclado, presiona Alt + Intro. Una …" at bounding box center [400, 165] width 753 height 356
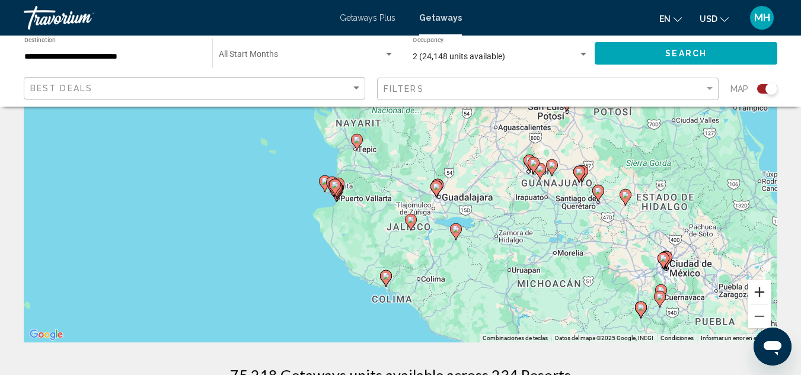
click at [757, 295] on button "Acercar" at bounding box center [759, 292] width 24 height 24
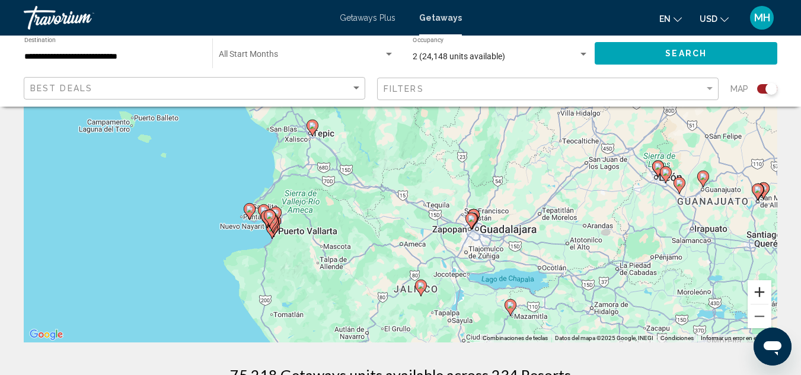
click at [757, 295] on button "Acercar" at bounding box center [759, 292] width 24 height 24
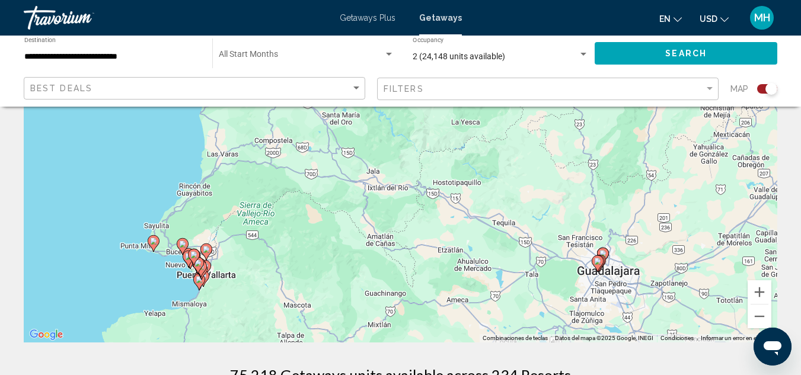
drag, startPoint x: 188, startPoint y: 284, endPoint x: 267, endPoint y: 248, distance: 86.7
click at [267, 248] on div "Para activar la función de arrastrar con el teclado, presiona Alt + Intro. Una …" at bounding box center [400, 165] width 753 height 356
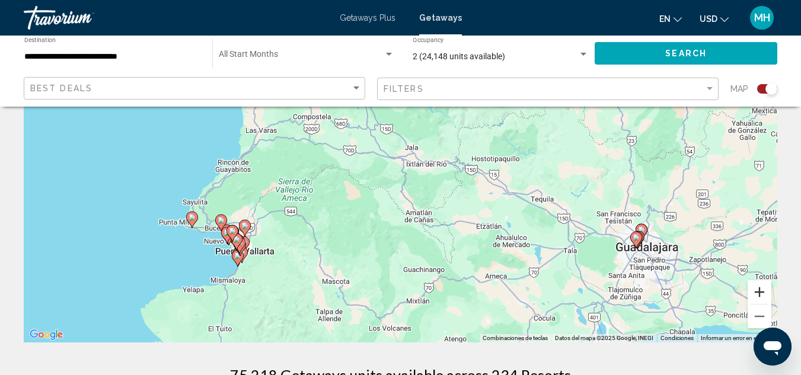
click at [757, 292] on button "Acercar" at bounding box center [759, 292] width 24 height 24
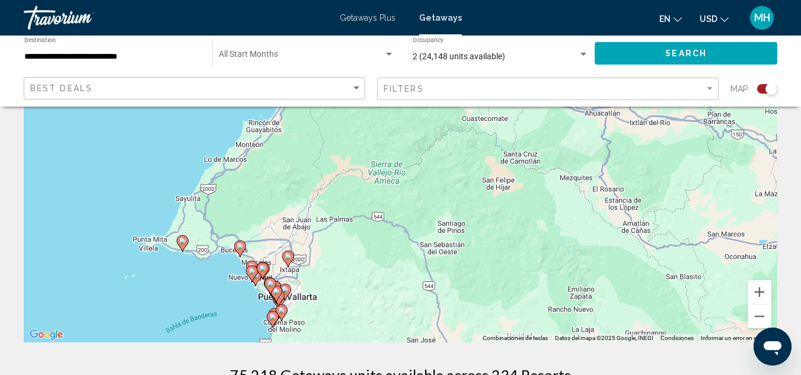
drag, startPoint x: 346, startPoint y: 311, endPoint x: 555, endPoint y: 268, distance: 214.0
click at [555, 268] on div "Para activar la función de arrastrar con el teclado, presiona Alt + Intro. Una …" at bounding box center [400, 165] width 753 height 356
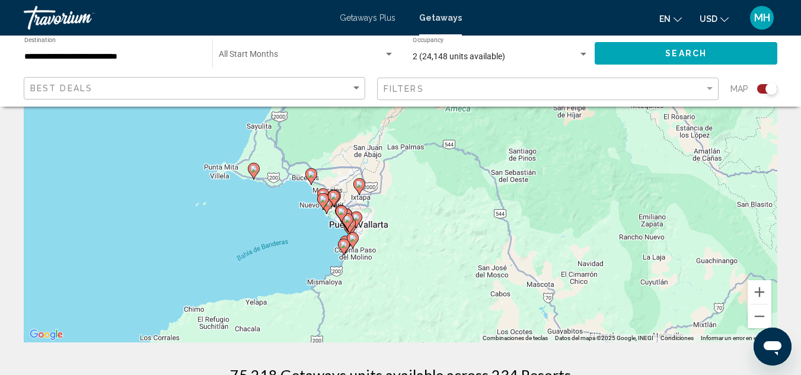
drag, startPoint x: 410, startPoint y: 285, endPoint x: 500, endPoint y: 206, distance: 119.7
click at [500, 206] on div "Para activar la función de arrastrar con el teclado, presiona Alt + Intro. Una …" at bounding box center [400, 165] width 753 height 356
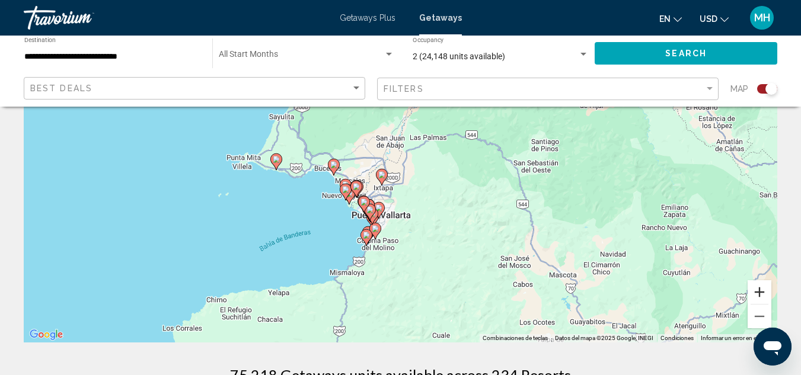
click at [759, 294] on button "Acercar" at bounding box center [759, 292] width 24 height 24
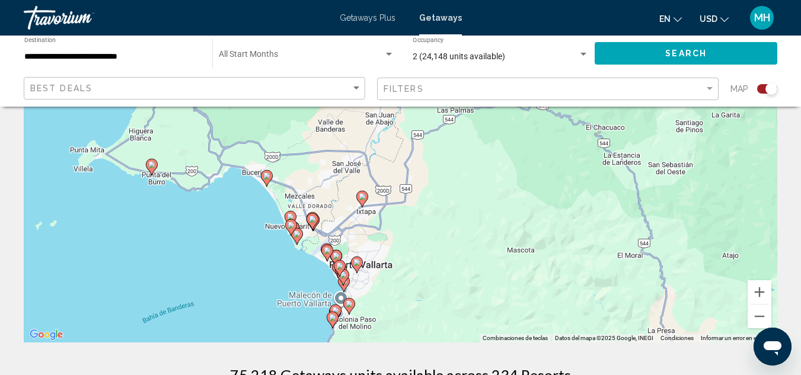
click at [355, 263] on image "Main content" at bounding box center [356, 262] width 7 height 7
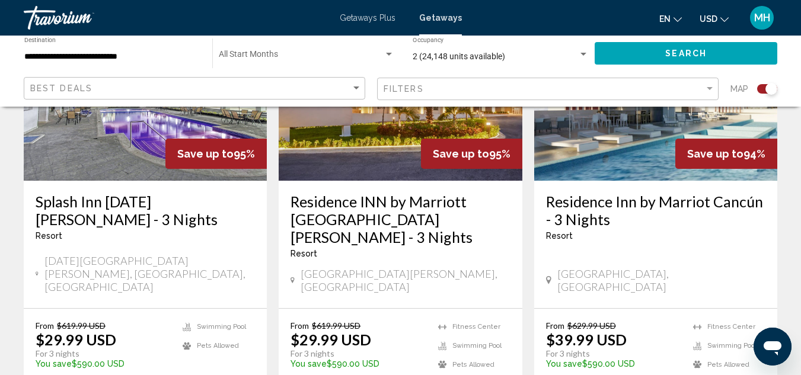
scroll to position [1850, 0]
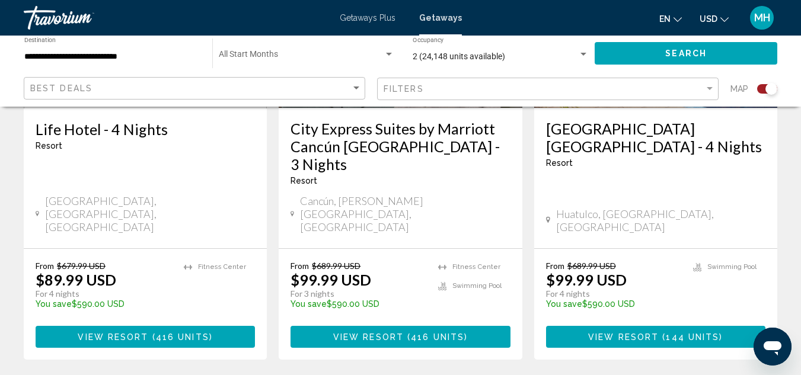
scroll to position [1943, 0]
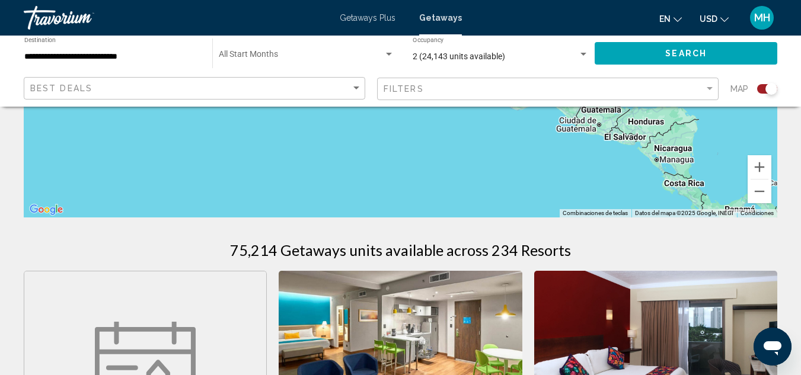
scroll to position [256, 0]
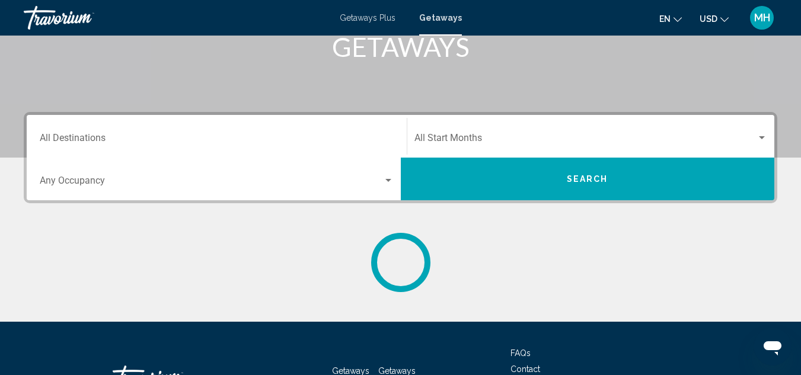
scroll to position [290, 0]
